Goal: Navigation & Orientation: Locate item on page

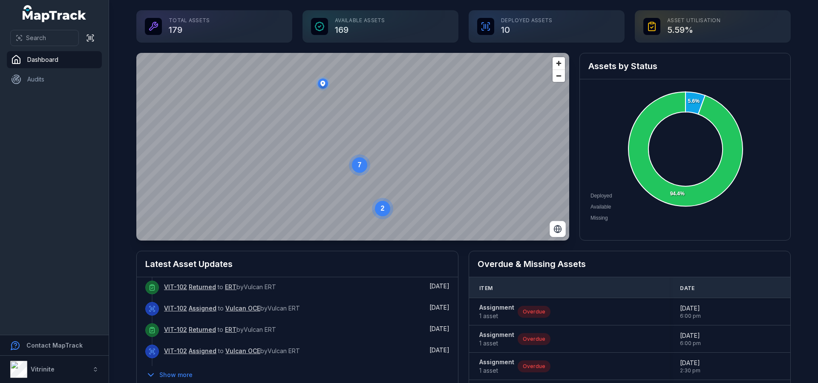
click at [361, 171] on circle at bounding box center [359, 164] width 15 height 15
click at [283, 96] on circle at bounding box center [283, 91] width 15 height 15
click at [555, 64] on span "Zoom in" at bounding box center [559, 63] width 12 height 12
click at [234, 176] on icon "button" at bounding box center [236, 176] width 5 height 6
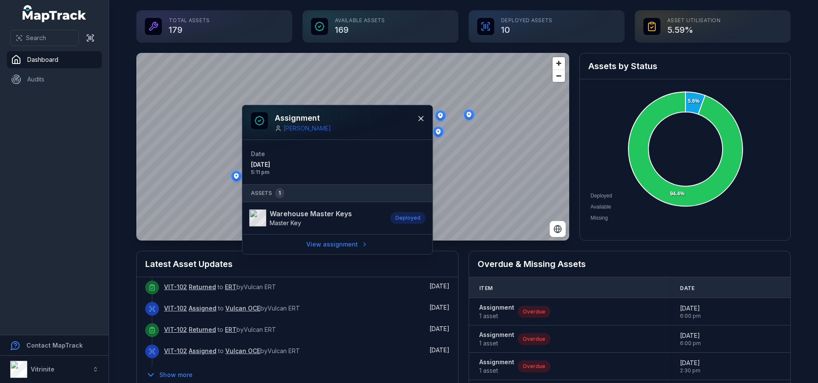
click at [234, 176] on icon "button" at bounding box center [236, 176] width 5 height 6
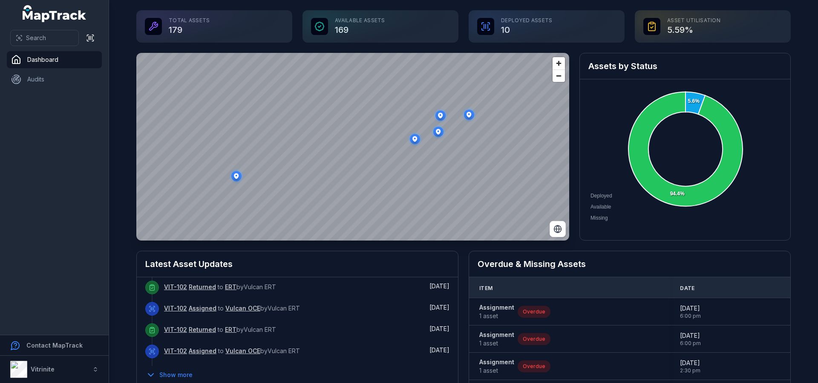
click at [414, 140] on ellipse "button" at bounding box center [415, 139] width 10 height 10
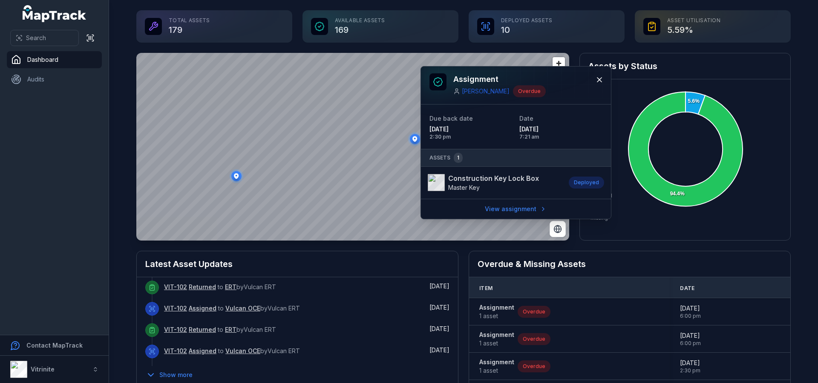
click at [414, 140] on ellipse "button" at bounding box center [415, 139] width 10 height 10
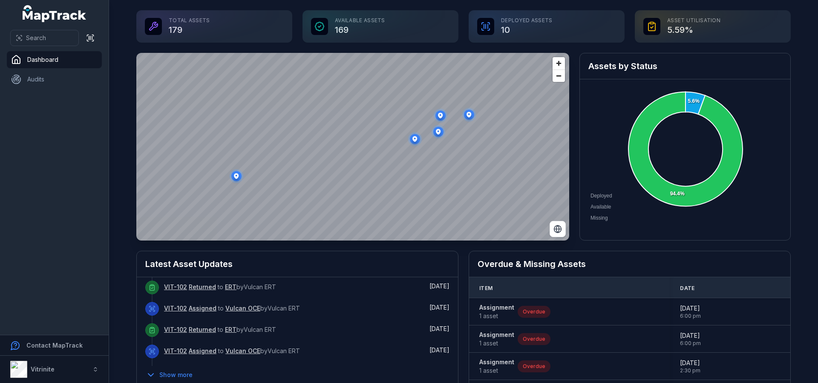
click at [439, 116] on icon "button" at bounding box center [440, 116] width 5 height 6
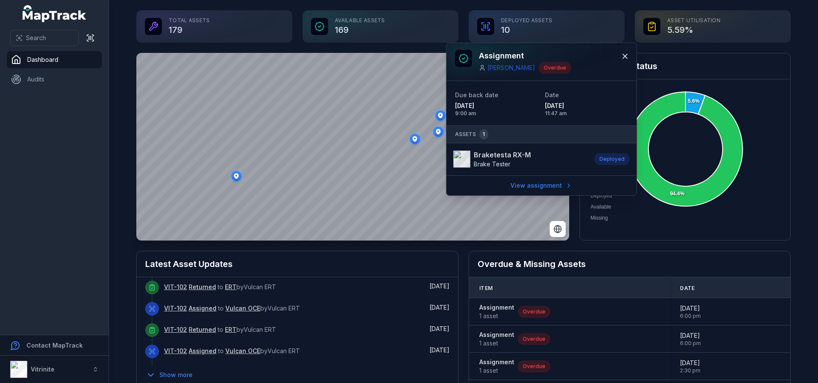
click at [436, 130] on icon "button" at bounding box center [438, 132] width 5 height 6
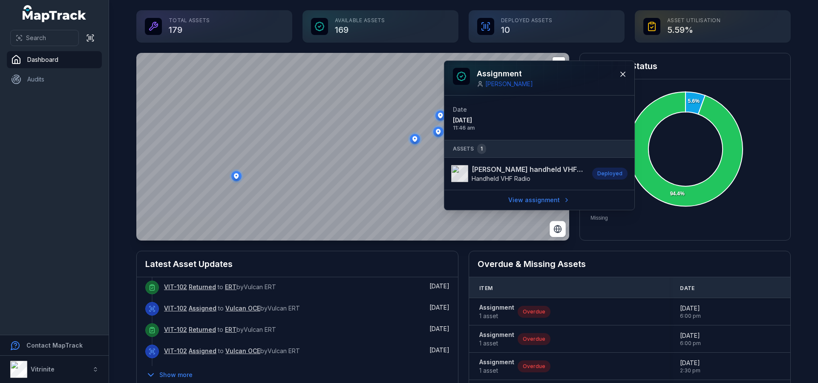
click at [436, 133] on icon "button" at bounding box center [438, 132] width 5 height 6
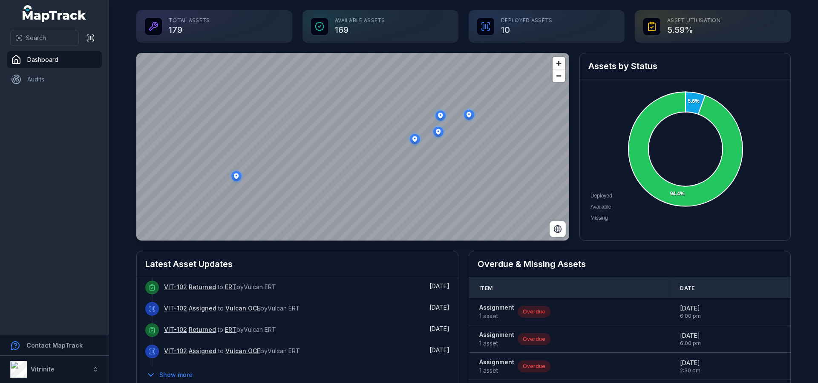
click at [470, 117] on ellipse "button" at bounding box center [469, 115] width 10 height 10
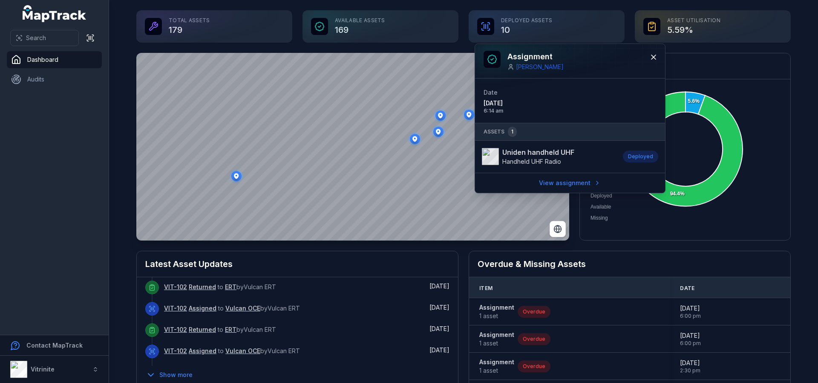
click at [470, 117] on ellipse "button" at bounding box center [469, 115] width 10 height 10
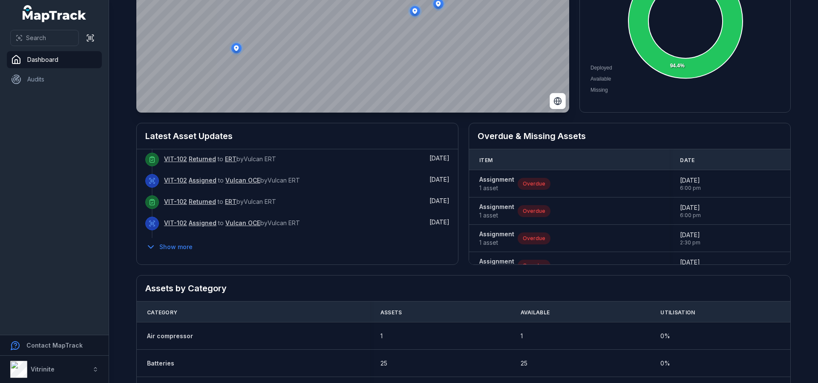
scroll to position [43, 0]
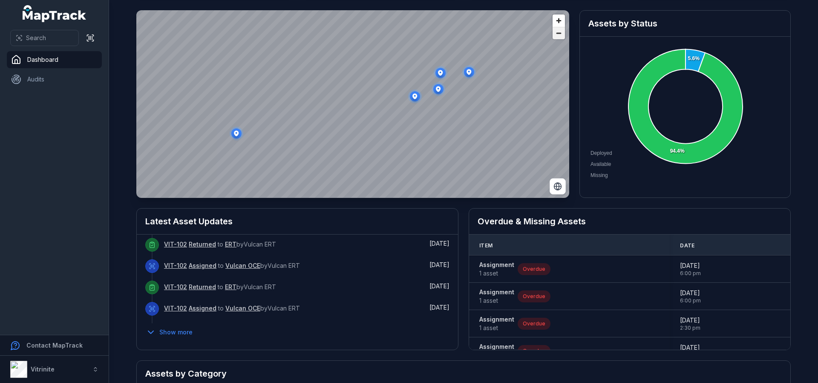
click at [556, 35] on span "Zoom out" at bounding box center [559, 33] width 12 height 12
click at [274, 81] on ellipse "button" at bounding box center [275, 85] width 10 height 10
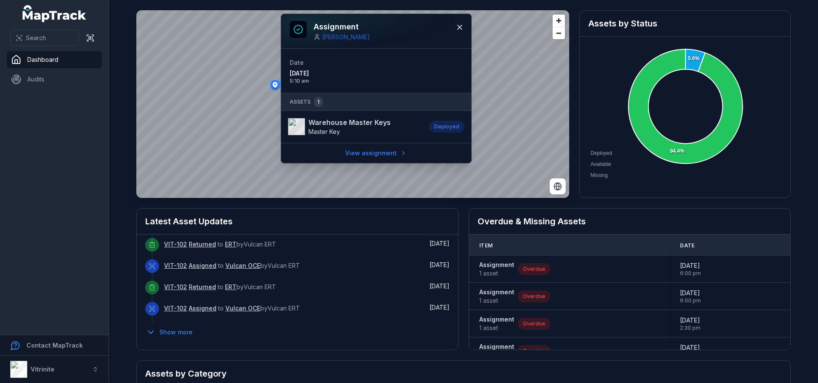
click at [274, 81] on ellipse "button" at bounding box center [275, 85] width 10 height 10
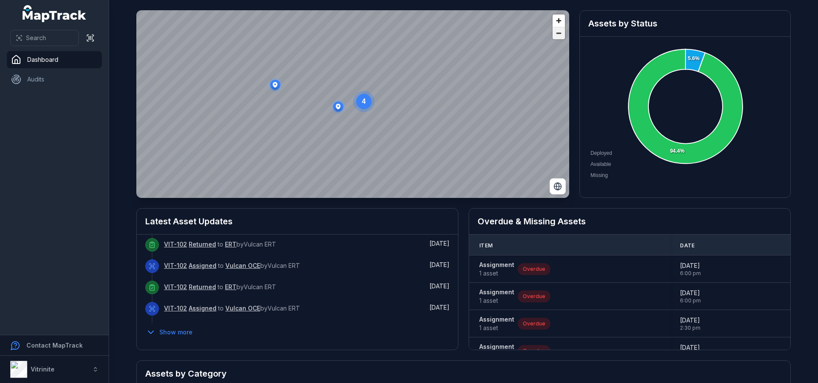
click at [553, 35] on span "Zoom out" at bounding box center [559, 33] width 12 height 12
click at [451, 167] on ellipse "button" at bounding box center [455, 169] width 10 height 10
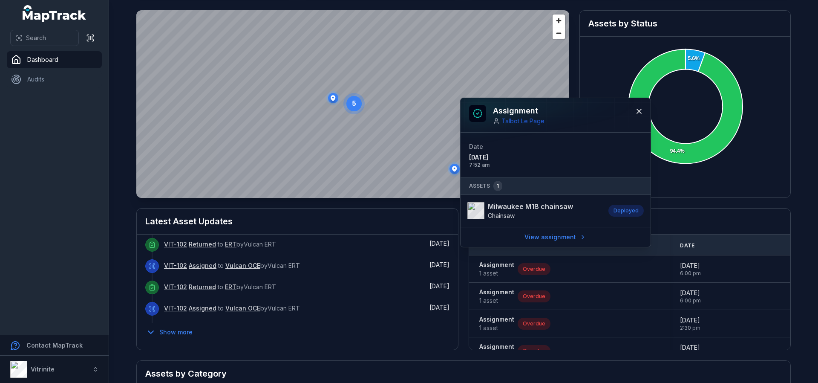
click at [451, 167] on ellipse "button" at bounding box center [455, 169] width 10 height 10
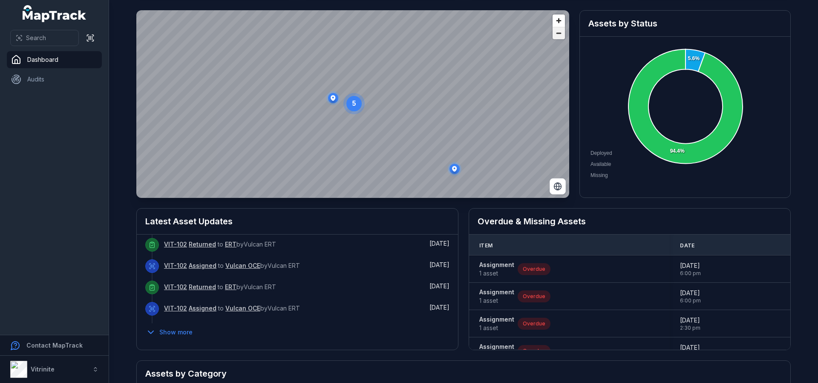
click at [556, 38] on span "Zoom out" at bounding box center [559, 33] width 12 height 12
click at [554, 19] on span "Zoom in" at bounding box center [559, 20] width 12 height 12
click at [557, 185] on icon "Switch to Satellite View" at bounding box center [558, 186] width 3 height 7
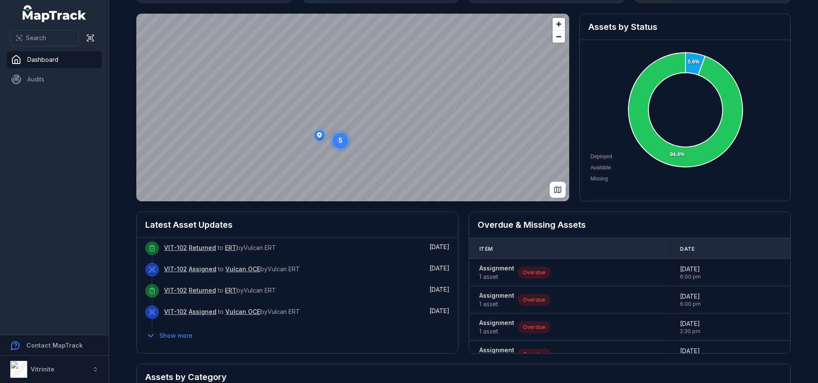
scroll to position [0, 0]
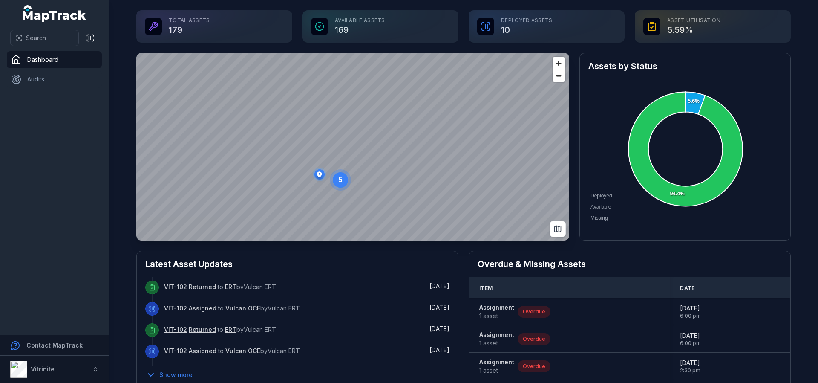
click at [316, 173] on ellipse "button" at bounding box center [320, 174] width 10 height 10
click at [341, 182] on circle at bounding box center [340, 179] width 15 height 15
click at [198, 111] on ellipse "button" at bounding box center [197, 109] width 10 height 10
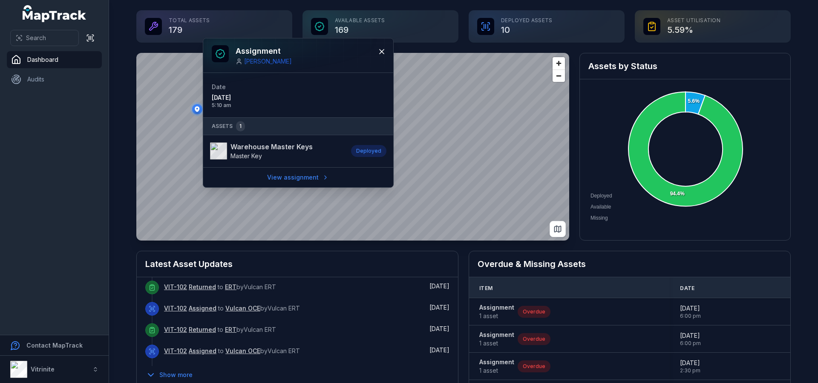
click at [198, 111] on ellipse "button" at bounding box center [197, 109] width 10 height 10
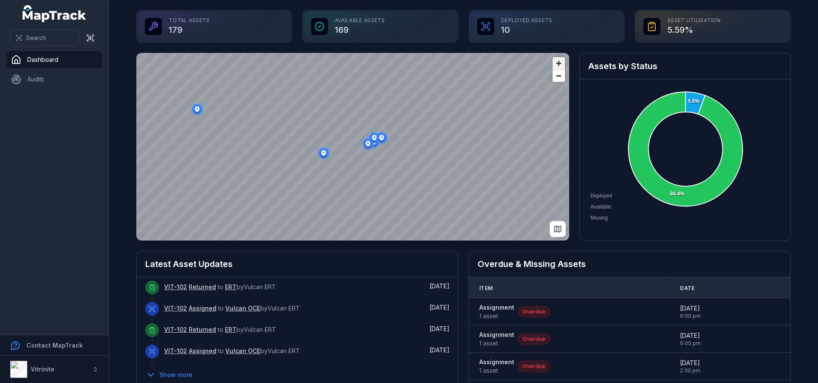
click at [557, 64] on span "Zoom in" at bounding box center [559, 63] width 12 height 12
click at [292, 160] on ellipse "button" at bounding box center [295, 161] width 10 height 10
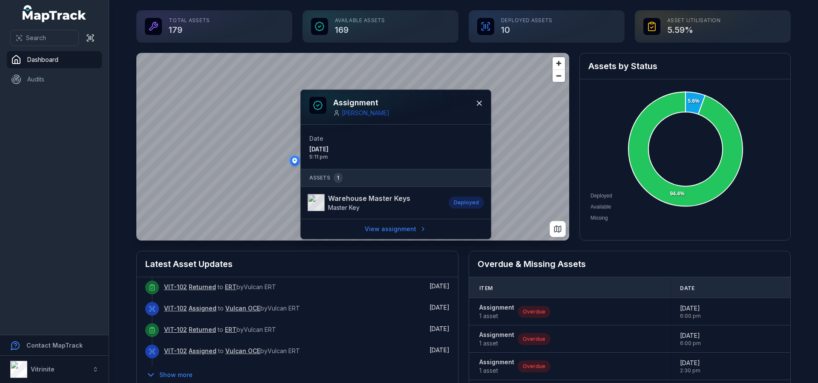
click at [292, 160] on ellipse "button" at bounding box center [295, 161] width 10 height 10
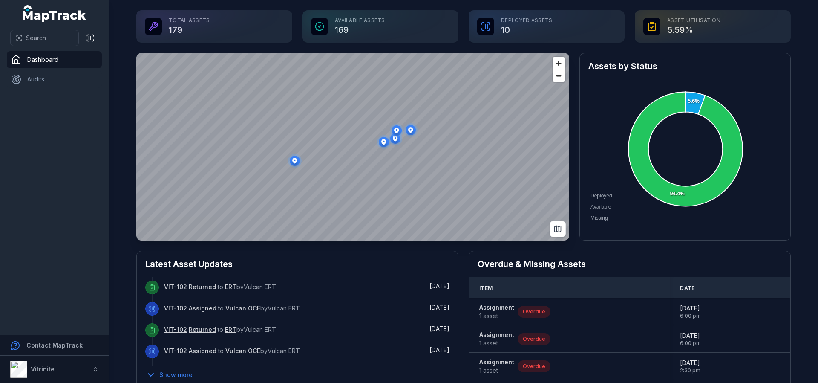
click at [381, 140] on icon "button" at bounding box center [383, 142] width 5 height 6
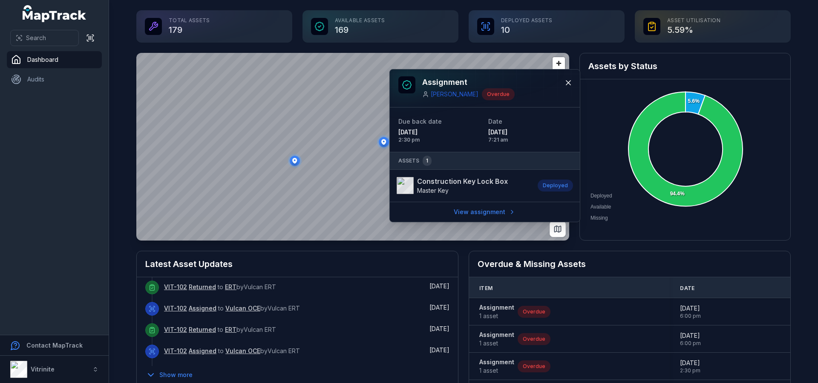
click at [381, 140] on icon "button" at bounding box center [383, 142] width 5 height 6
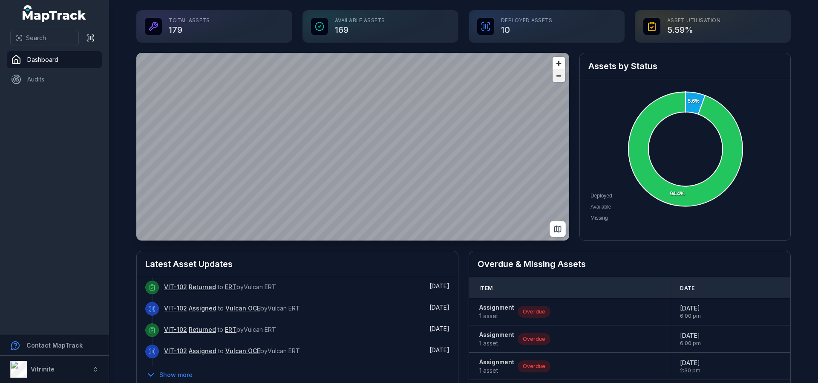
click at [553, 73] on span "Zoom out" at bounding box center [559, 76] width 12 height 12
click at [554, 62] on span "Zoom in" at bounding box center [559, 63] width 12 height 12
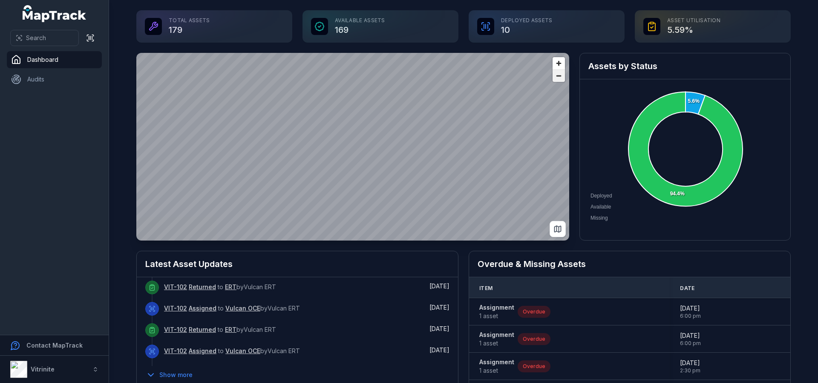
click at [554, 72] on span "Zoom out" at bounding box center [559, 76] width 12 height 12
click at [556, 76] on span "Zoom out" at bounding box center [559, 76] width 12 height 12
click at [554, 76] on span "Zoom out" at bounding box center [559, 76] width 12 height 12
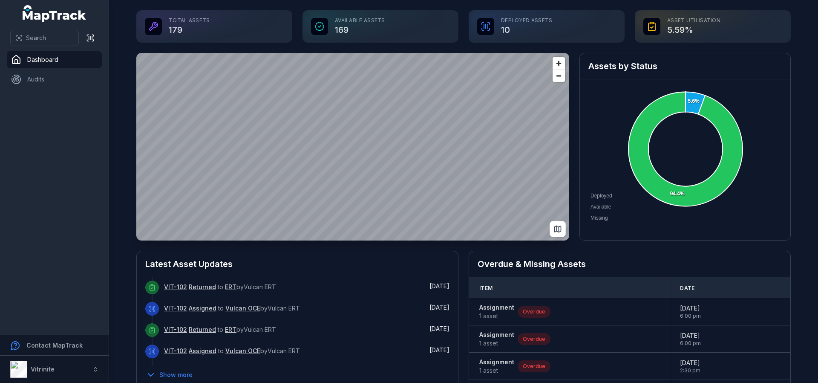
click at [553, 58] on span "Zoom in" at bounding box center [559, 63] width 12 height 12
click at [558, 78] on span "Zoom out" at bounding box center [559, 76] width 12 height 12
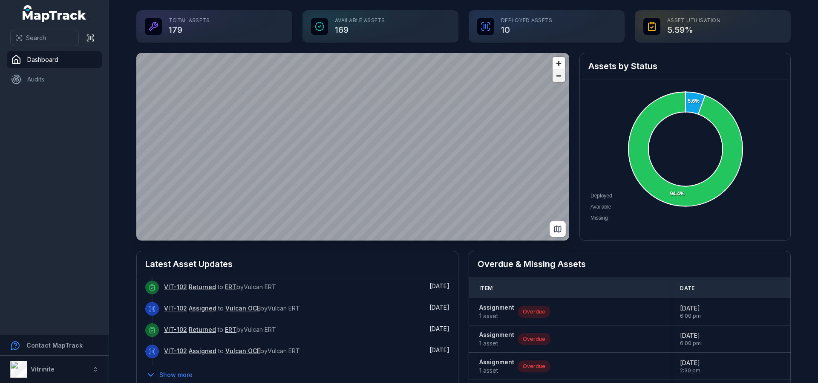
click at [557, 76] on span "Zoom out" at bounding box center [559, 76] width 12 height 12
